Goal: Information Seeking & Learning: Stay updated

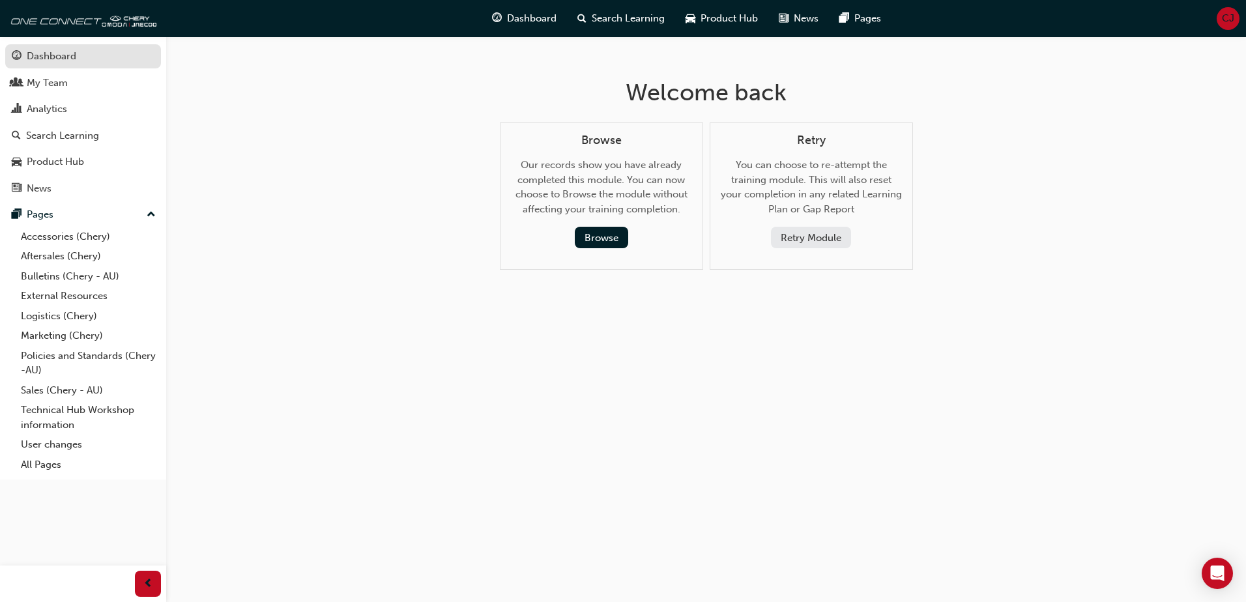
click at [52, 61] on div "Dashboard" at bounding box center [52, 56] width 50 height 15
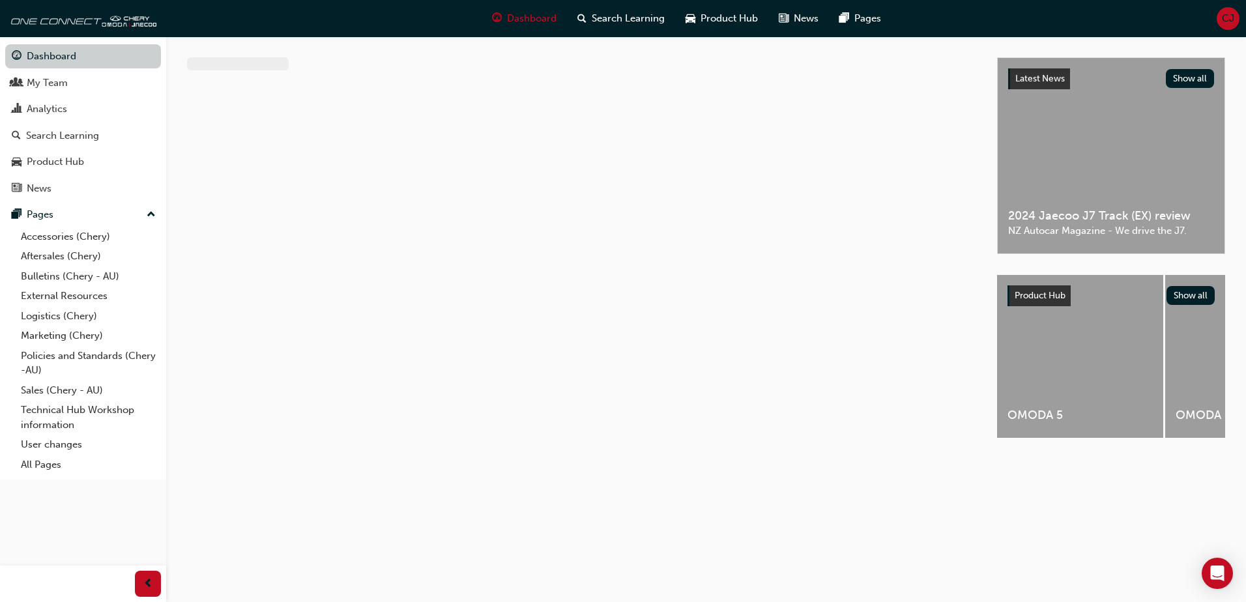
click at [52, 61] on link "Dashboard" at bounding box center [83, 56] width 156 height 24
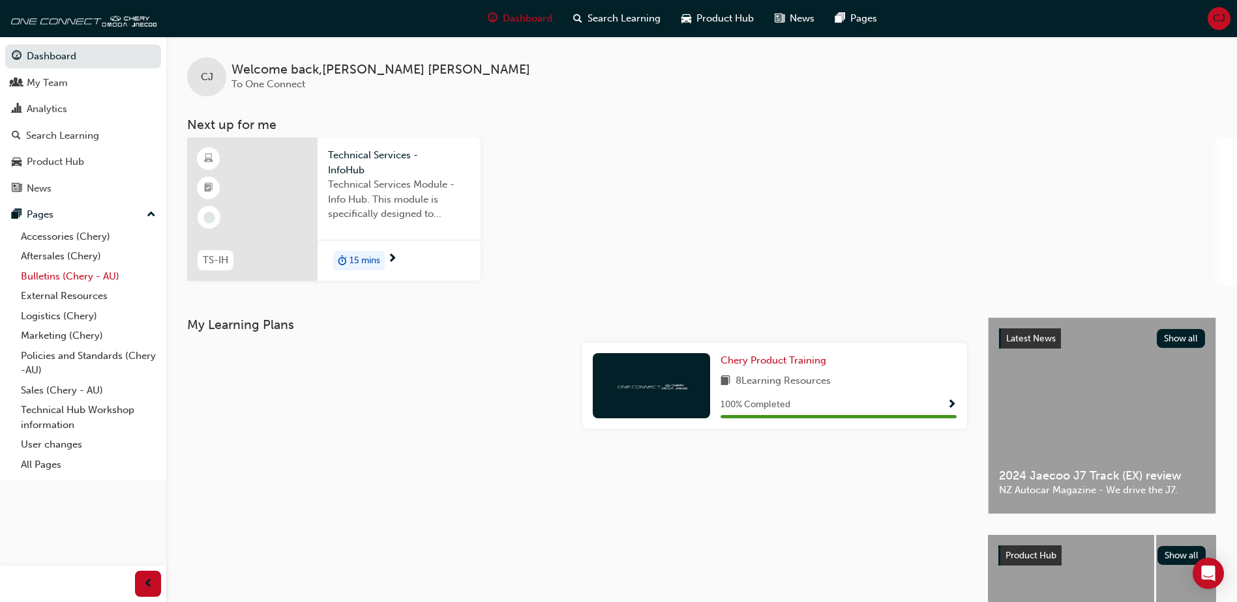
click at [82, 278] on link "Bulletins (Chery - AU)" at bounding box center [88, 277] width 145 height 20
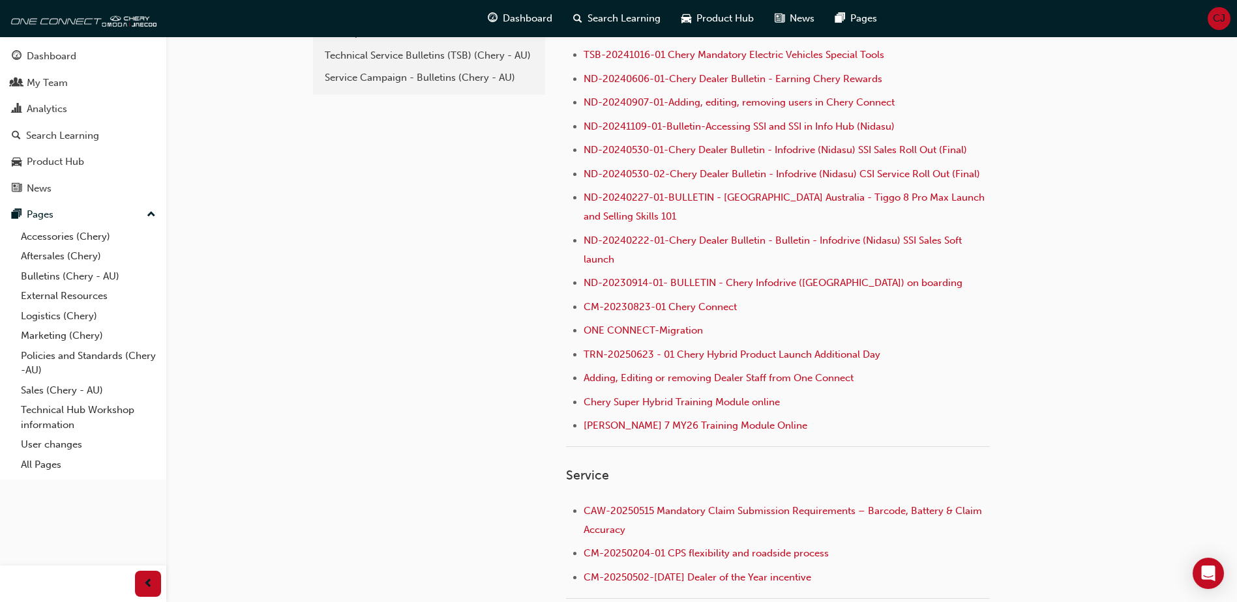
scroll to position [153, 0]
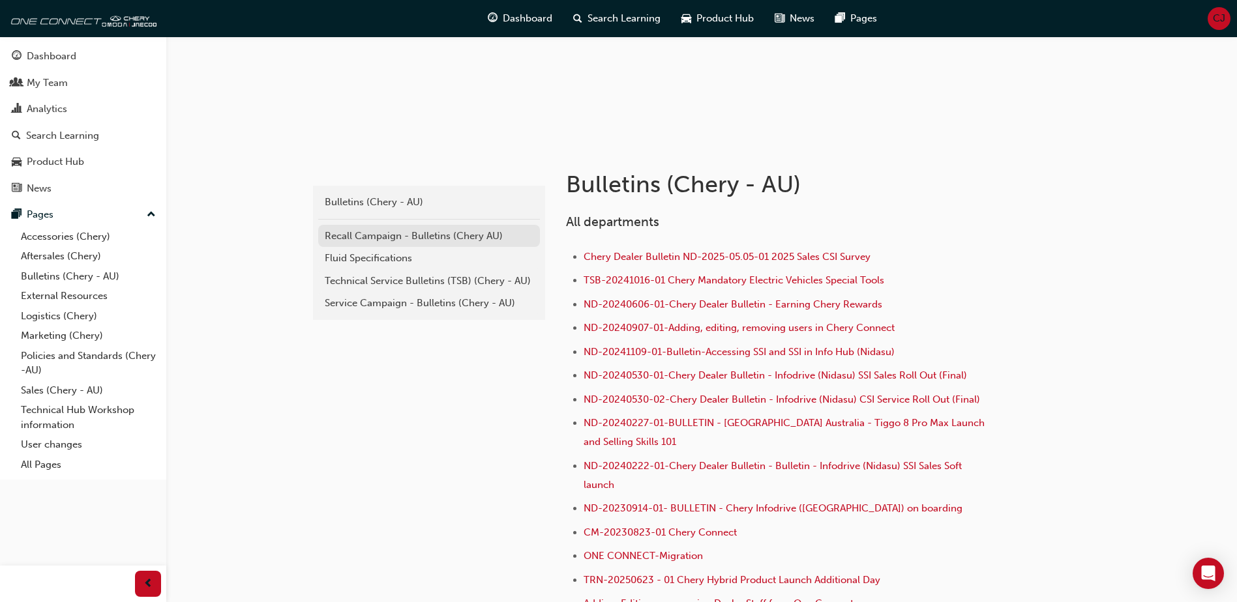
click at [434, 236] on div "Recall Campaign - Bulletins (Chery AU)" at bounding box center [429, 236] width 209 height 15
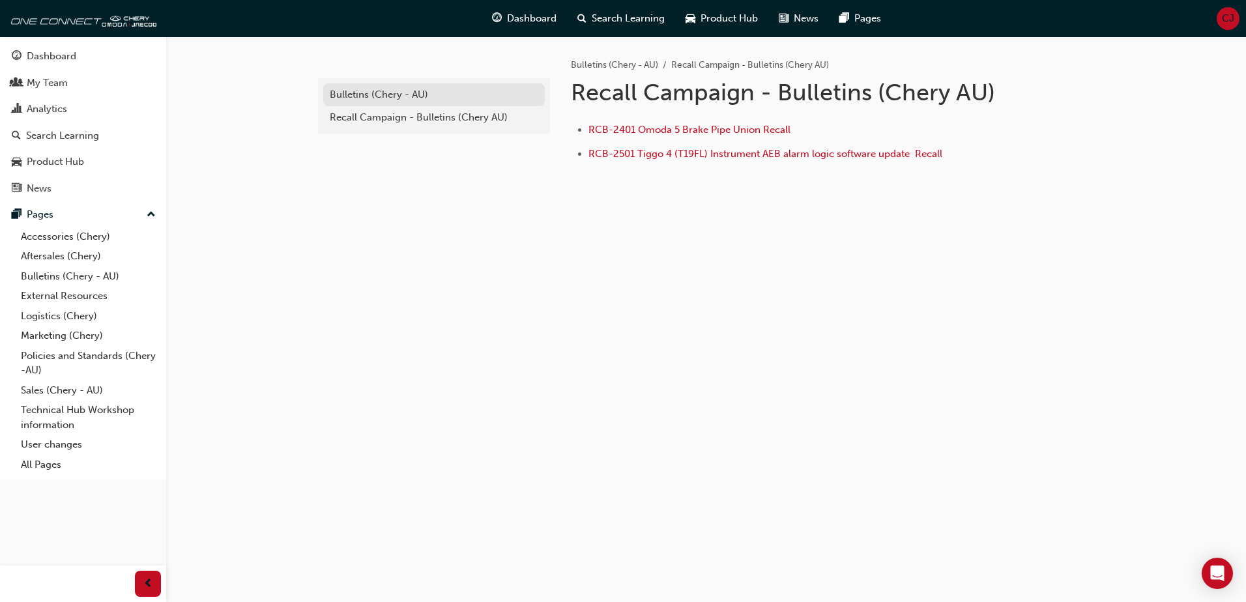
click at [408, 92] on div "Bulletins (Chery - AU)" at bounding box center [434, 94] width 209 height 15
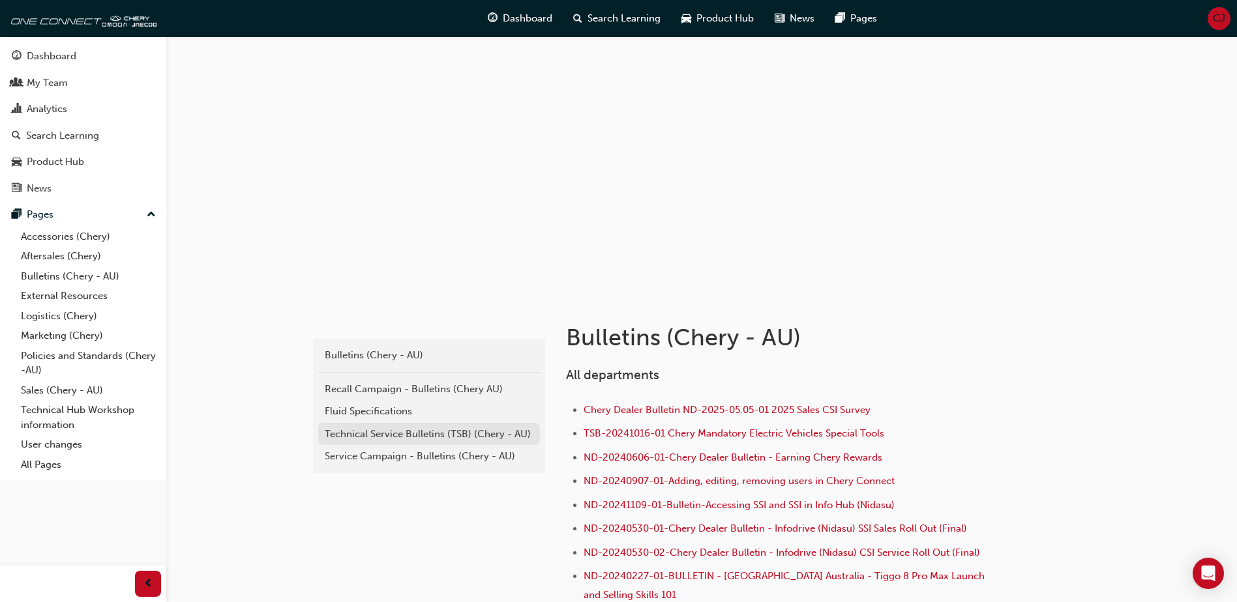
click at [450, 436] on div "Technical Service Bulletins (TSB) (Chery - AU)" at bounding box center [429, 434] width 209 height 15
click at [411, 456] on div "Service Campaign - Bulletins (Chery - AU)" at bounding box center [429, 456] width 209 height 15
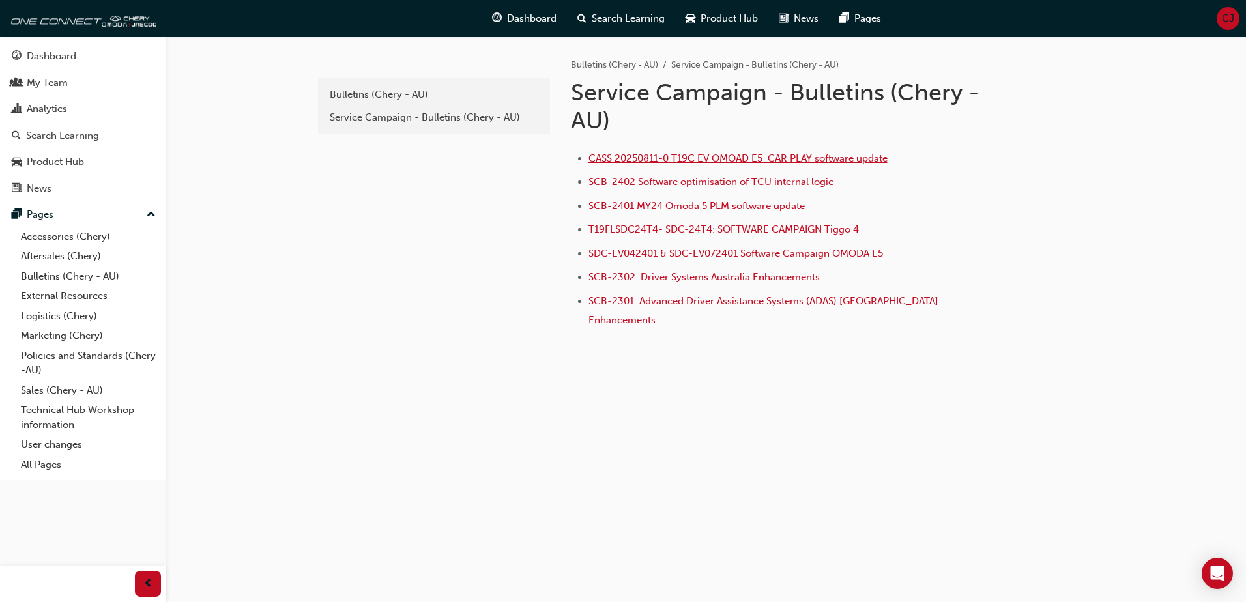
click at [850, 156] on span "CASS 20250811-0 T19C EV OMOAD E5 CAR PLAY software update" at bounding box center [738, 159] width 299 height 12
click at [838, 160] on span "CASS 20250811-0 T19C EV OMOAD E5 CAR PLAY software update" at bounding box center [738, 159] width 299 height 12
